Goal: Task Accomplishment & Management: Complete application form

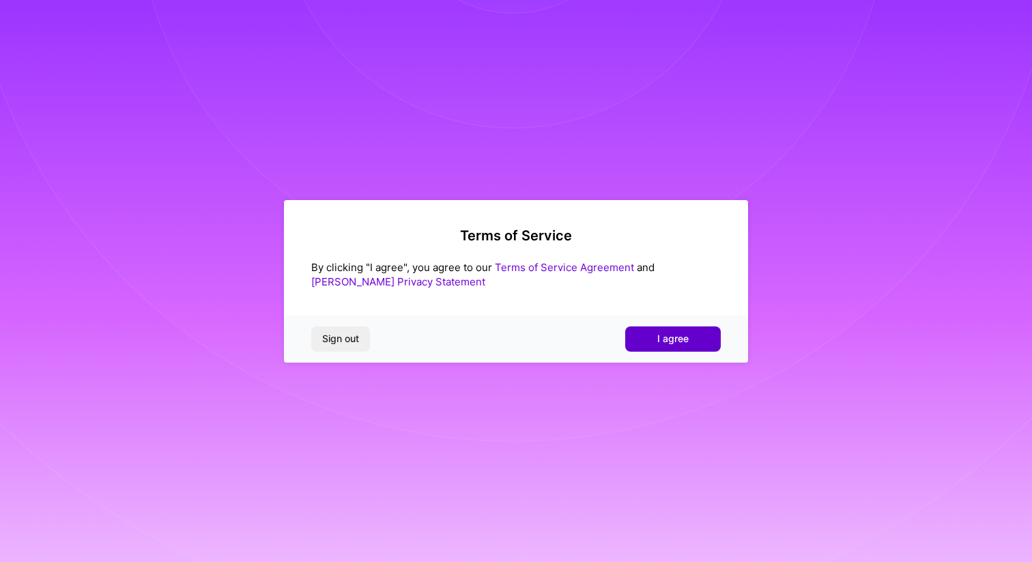
click at [684, 342] on span "I agree" at bounding box center [672, 339] width 31 height 14
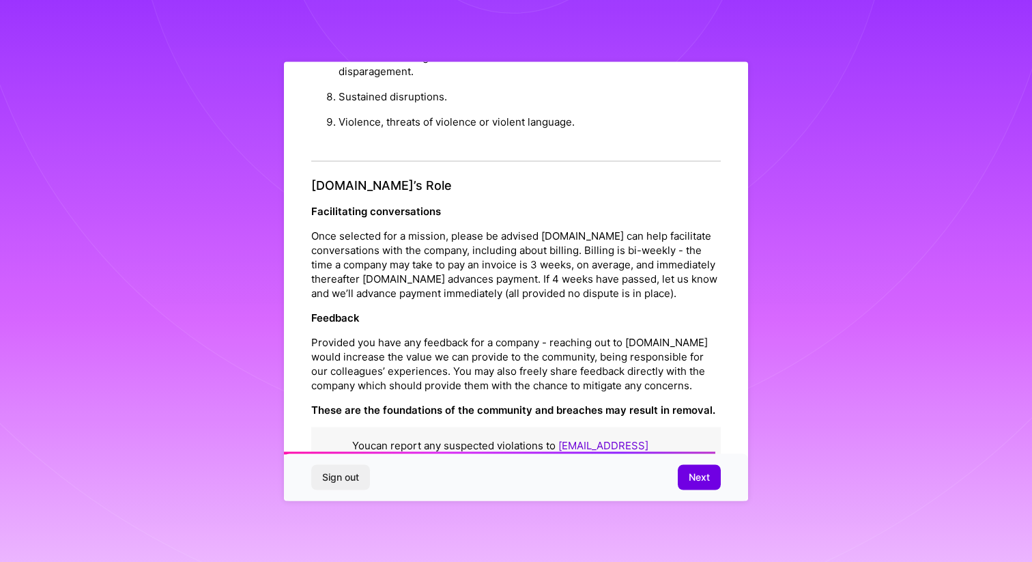
scroll to position [1438, 0]
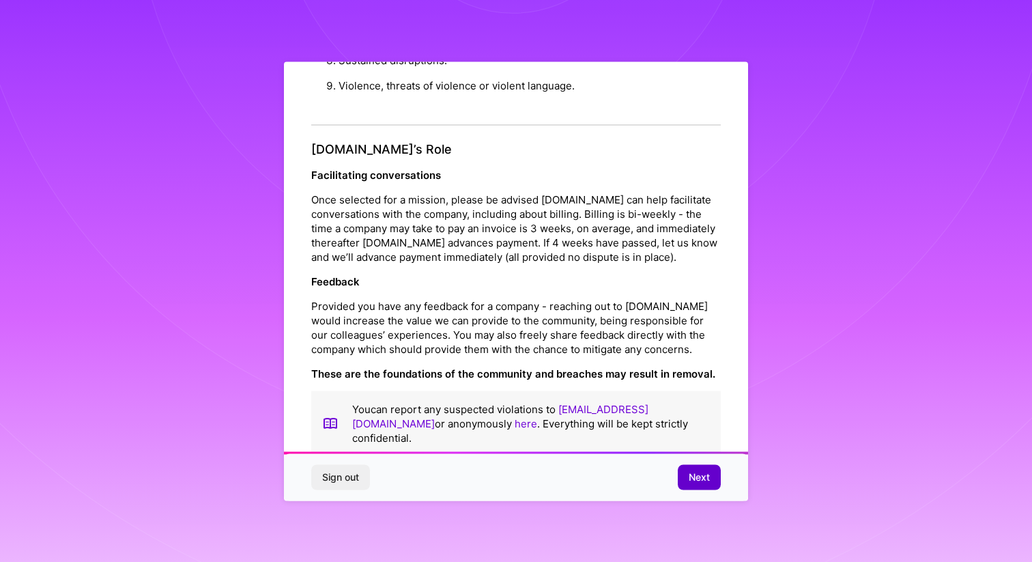
click at [688, 470] on span "Next" at bounding box center [698, 477] width 21 height 14
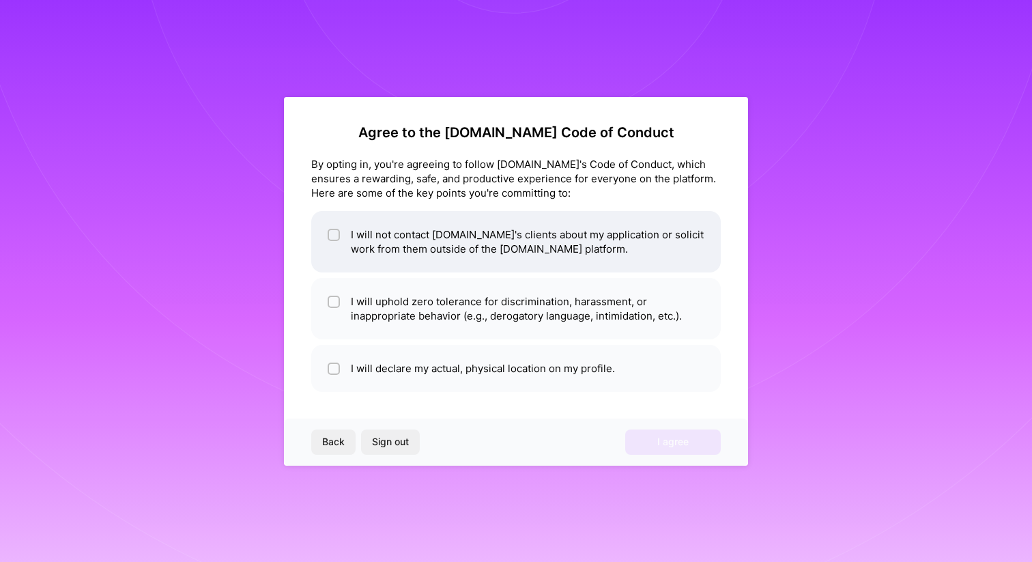
click at [326, 237] on li "I will not contact [DOMAIN_NAME]'s clients about my application or solicit work…" at bounding box center [515, 241] width 409 height 61
checkbox input "true"
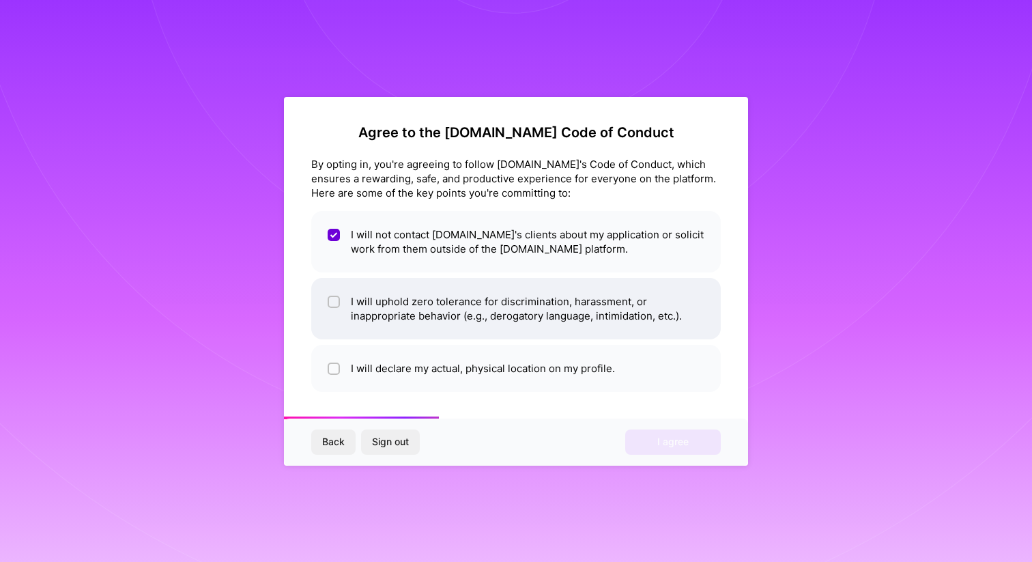
click at [334, 300] on input "checkbox" at bounding box center [335, 303] width 10 height 10
checkbox input "true"
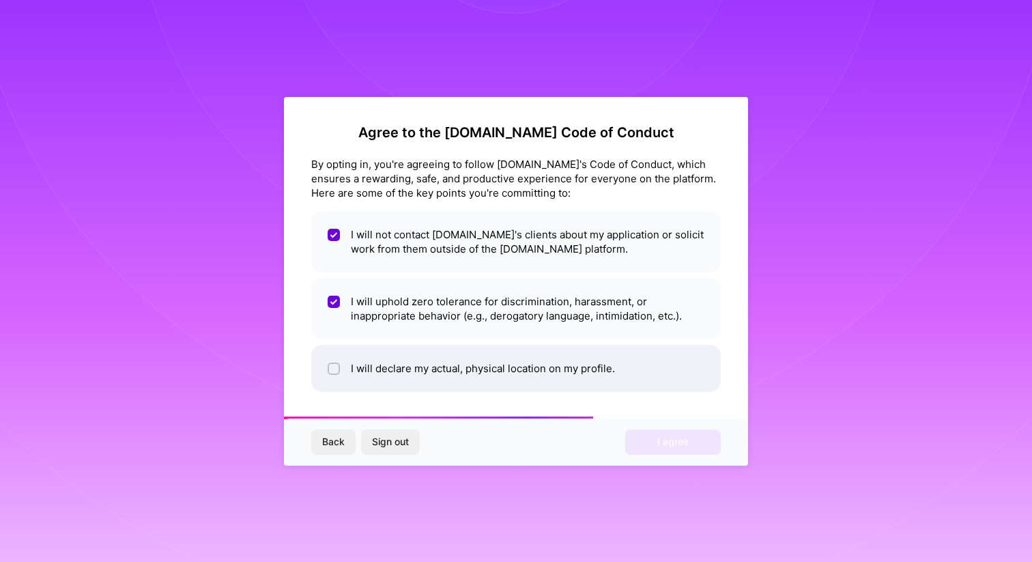
click at [334, 355] on li "I will declare my actual, physical location on my profile." at bounding box center [515, 368] width 409 height 47
checkbox input "true"
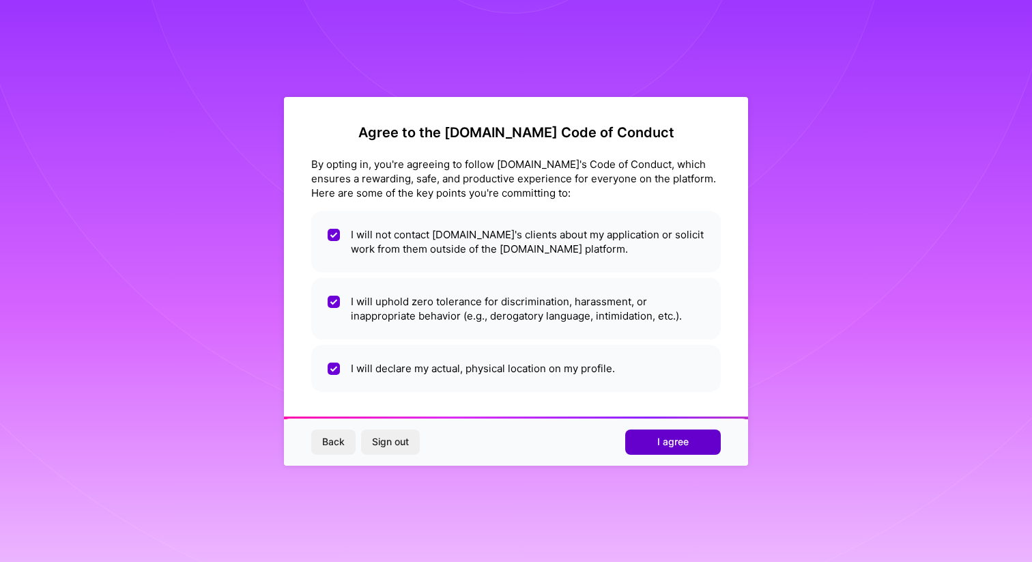
click at [658, 433] on button "I agree" at bounding box center [673, 441] width 96 height 25
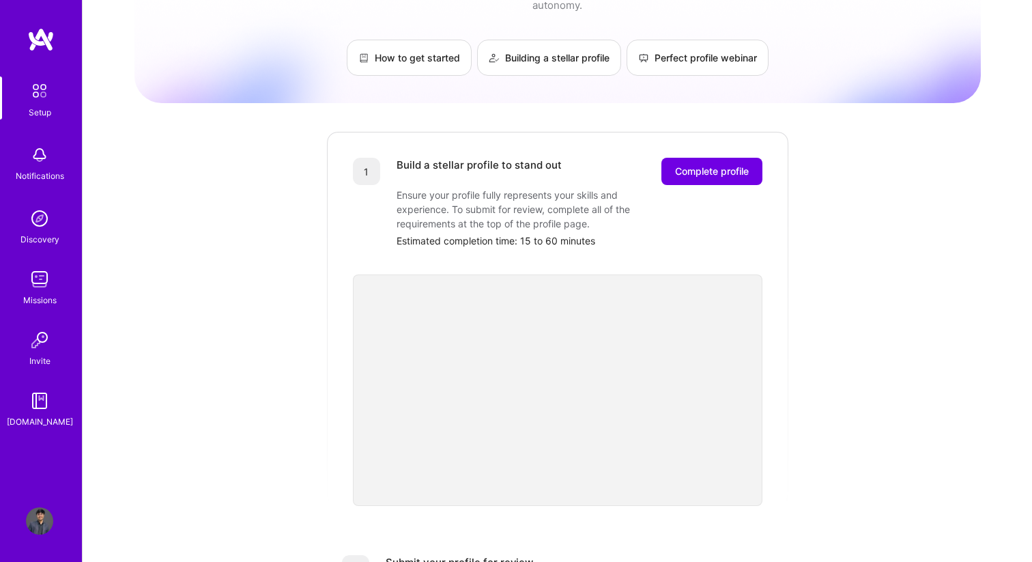
scroll to position [42, 0]
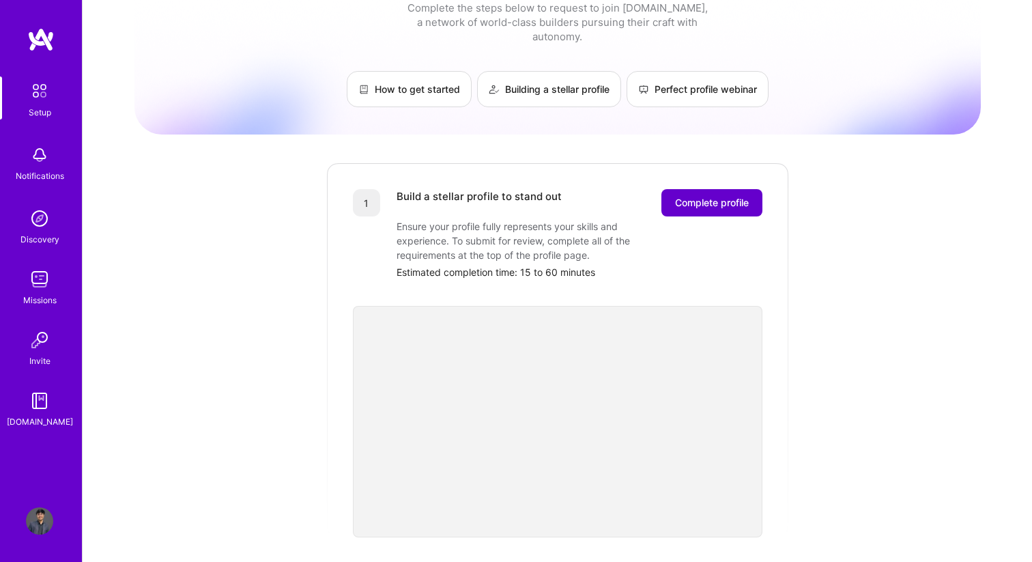
click at [673, 198] on button "Complete profile" at bounding box center [711, 202] width 101 height 27
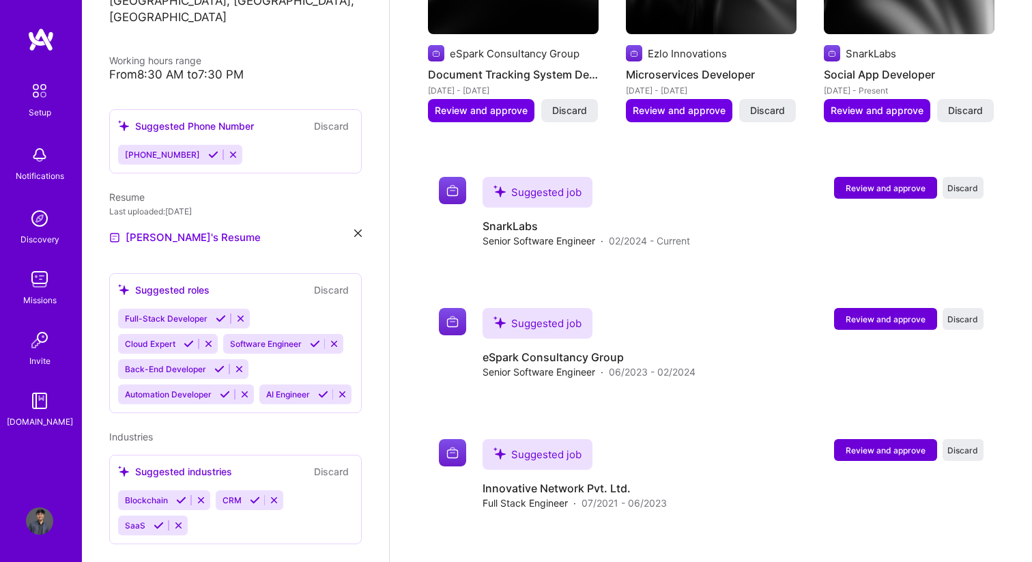
scroll to position [317, 0]
